Goal: Information Seeking & Learning: Learn about a topic

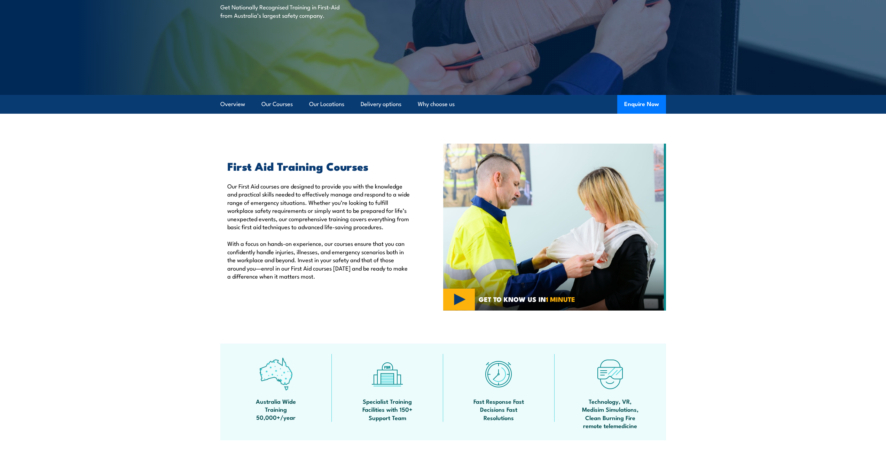
scroll to position [35, 0]
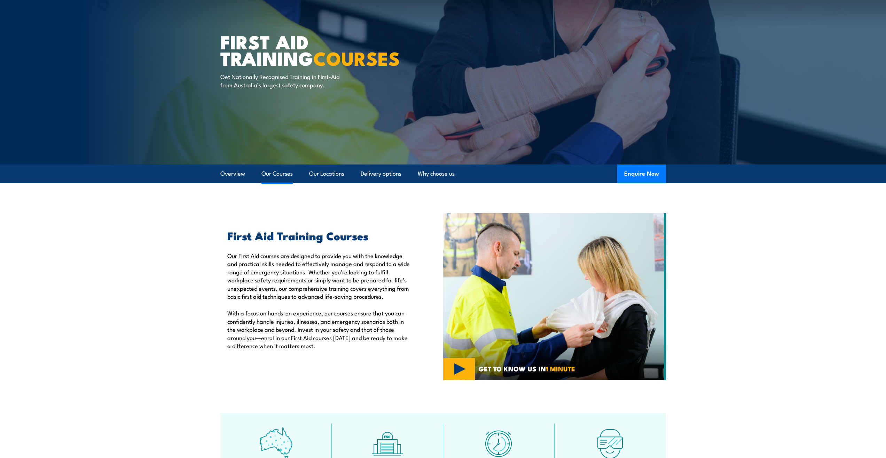
click at [275, 177] on link "Our Courses" at bounding box center [276, 174] width 31 height 18
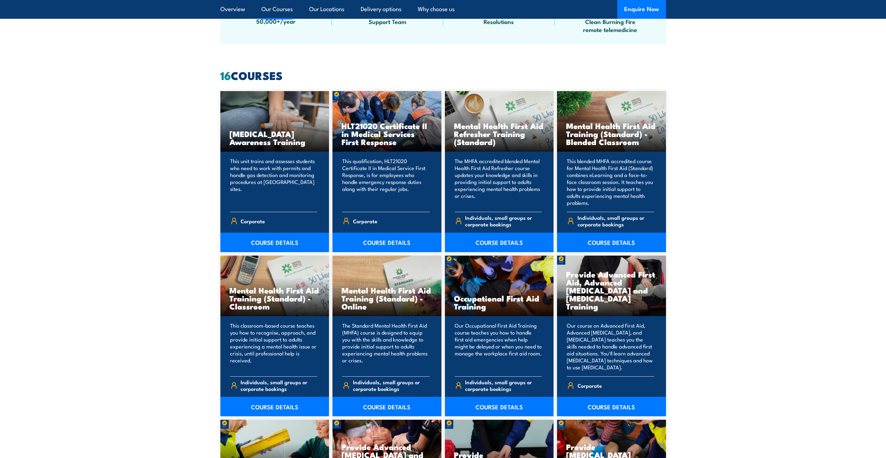
scroll to position [528, 0]
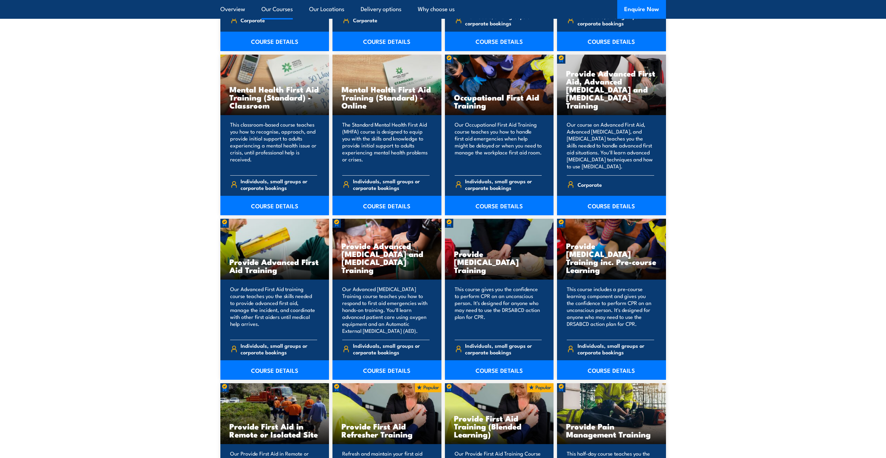
scroll to position [772, 0]
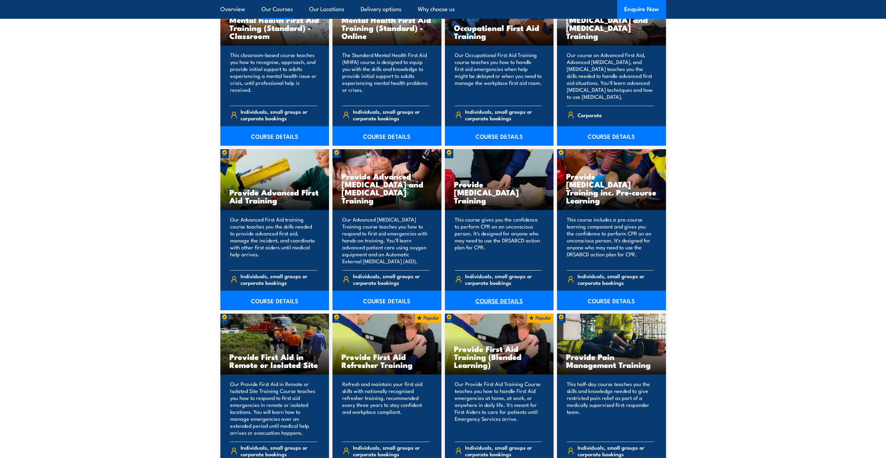
click at [495, 302] on link "COURSE DETAILS" at bounding box center [499, 300] width 109 height 19
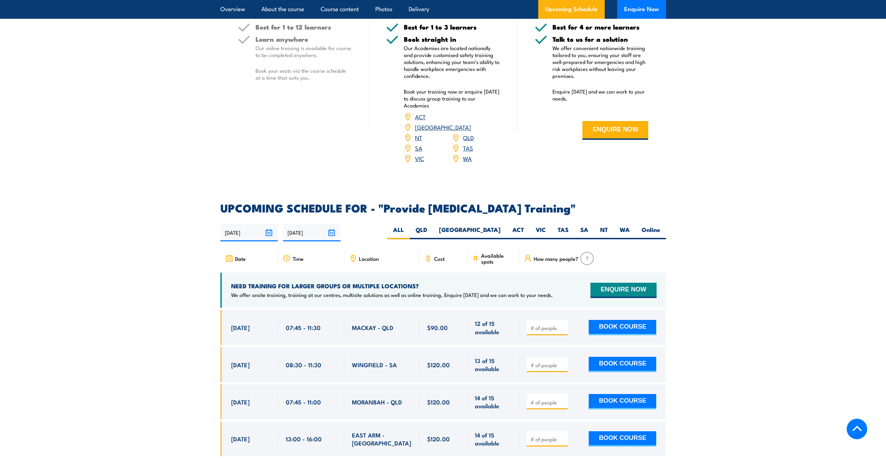
scroll to position [1183, 0]
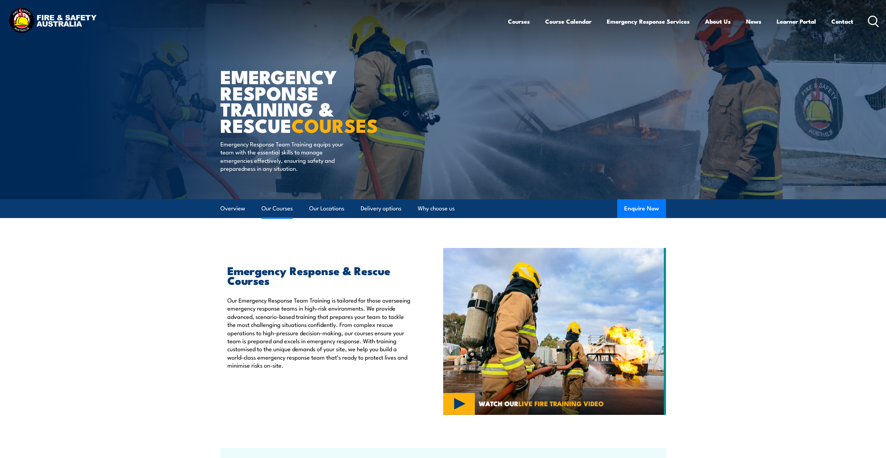
click at [271, 212] on link "Our Courses" at bounding box center [276, 208] width 31 height 18
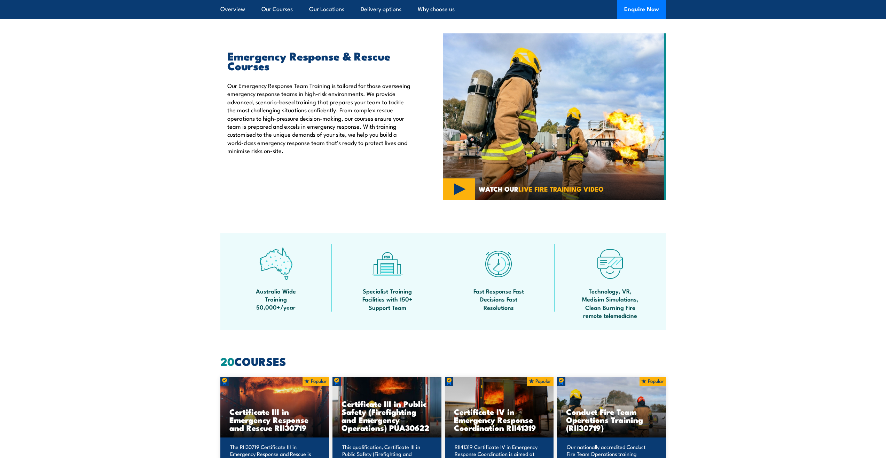
scroll to position [145, 0]
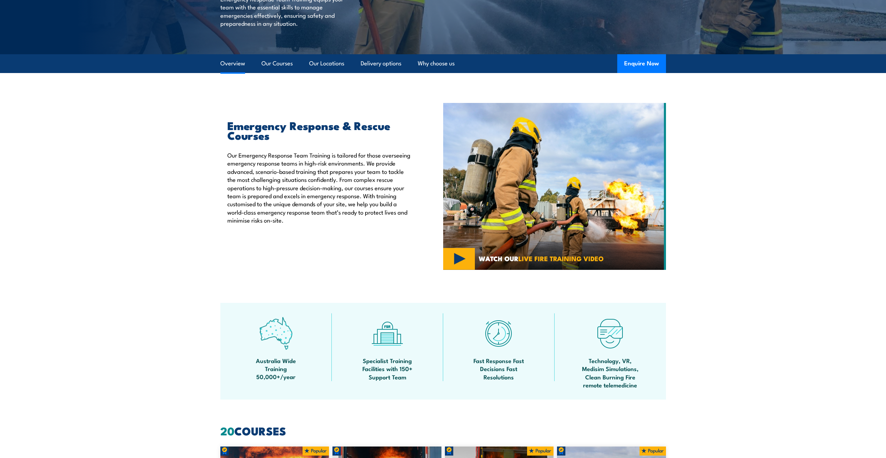
click at [234, 62] on link "Overview" at bounding box center [232, 63] width 25 height 18
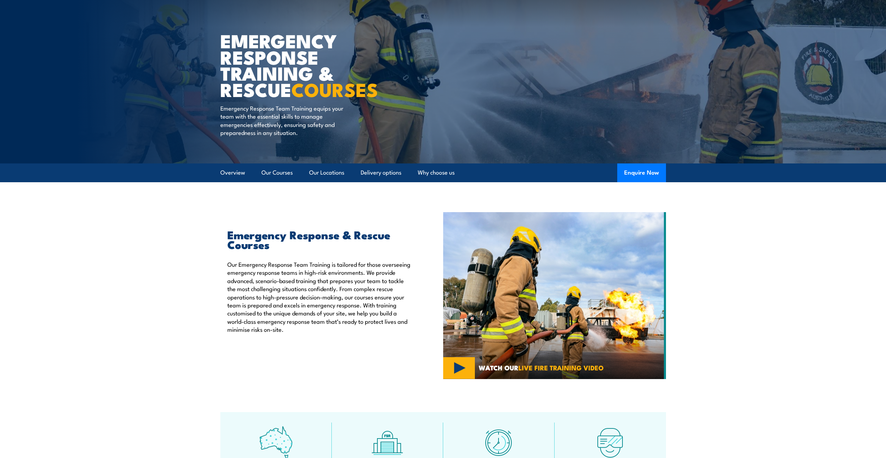
scroll to position [1, 0]
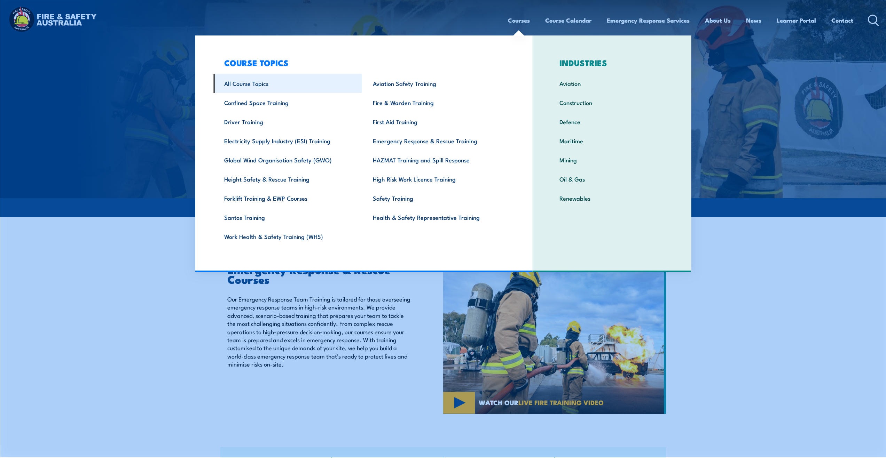
click at [287, 84] on link "All Course Topics" at bounding box center [287, 83] width 149 height 19
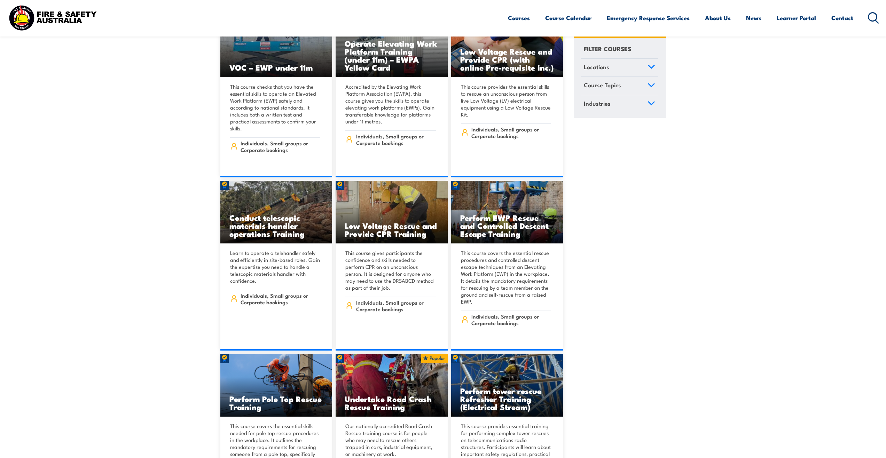
scroll to position [5917, 0]
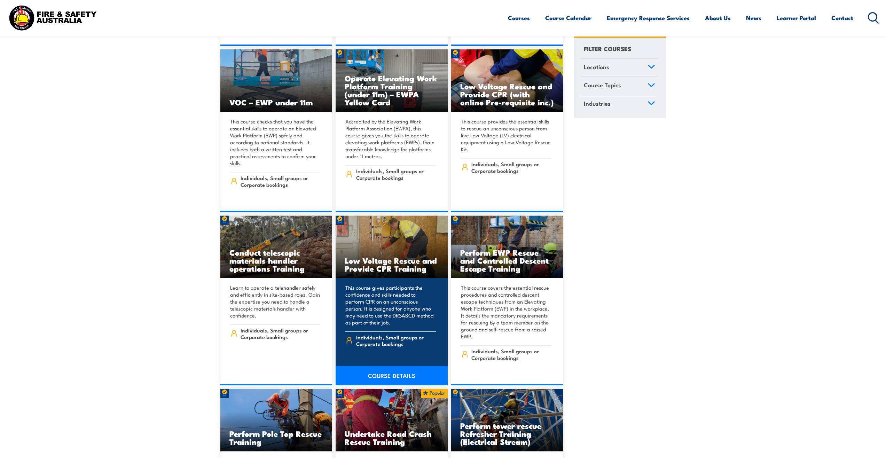
click at [399, 366] on link "COURSE DETAILS" at bounding box center [392, 375] width 112 height 19
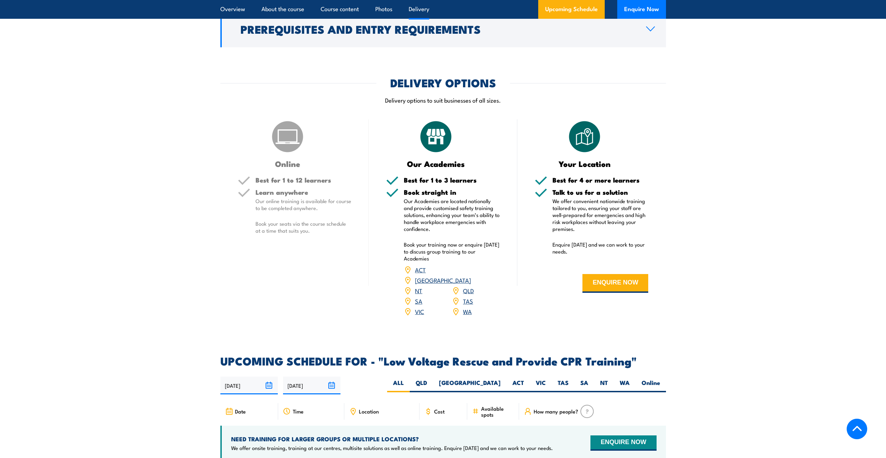
scroll to position [940, 0]
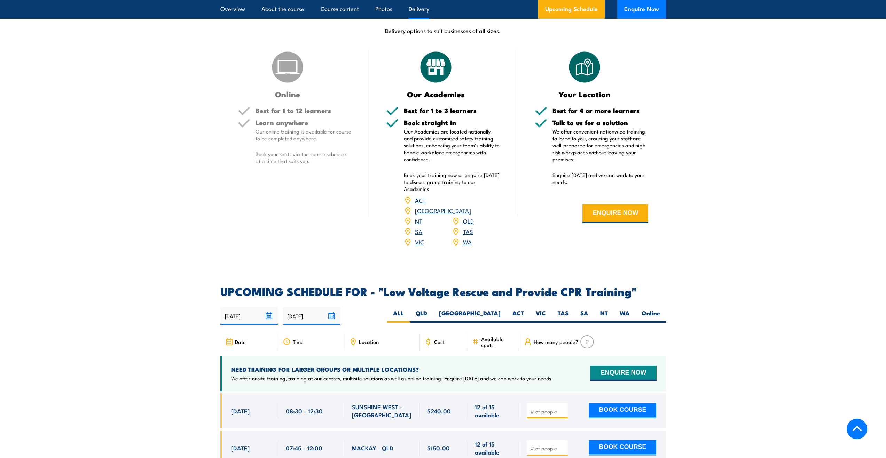
click at [364, 339] on span "Location" at bounding box center [369, 342] width 20 height 6
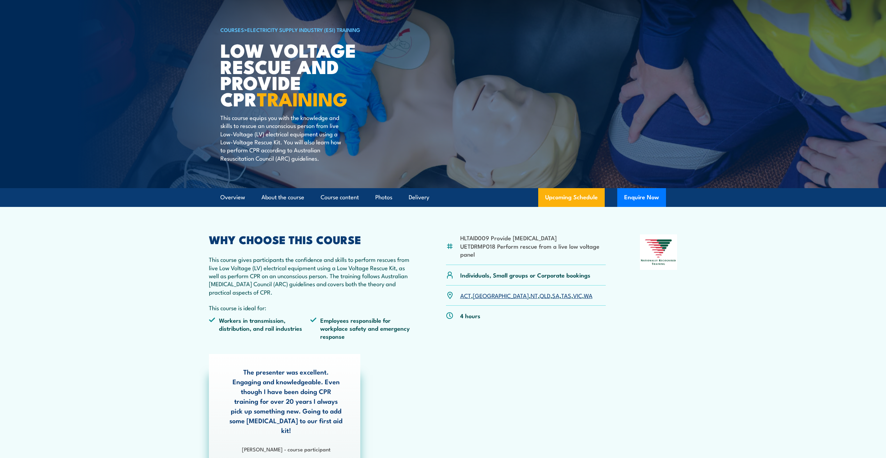
scroll to position [0, 0]
